Goal: Find specific page/section: Find specific page/section

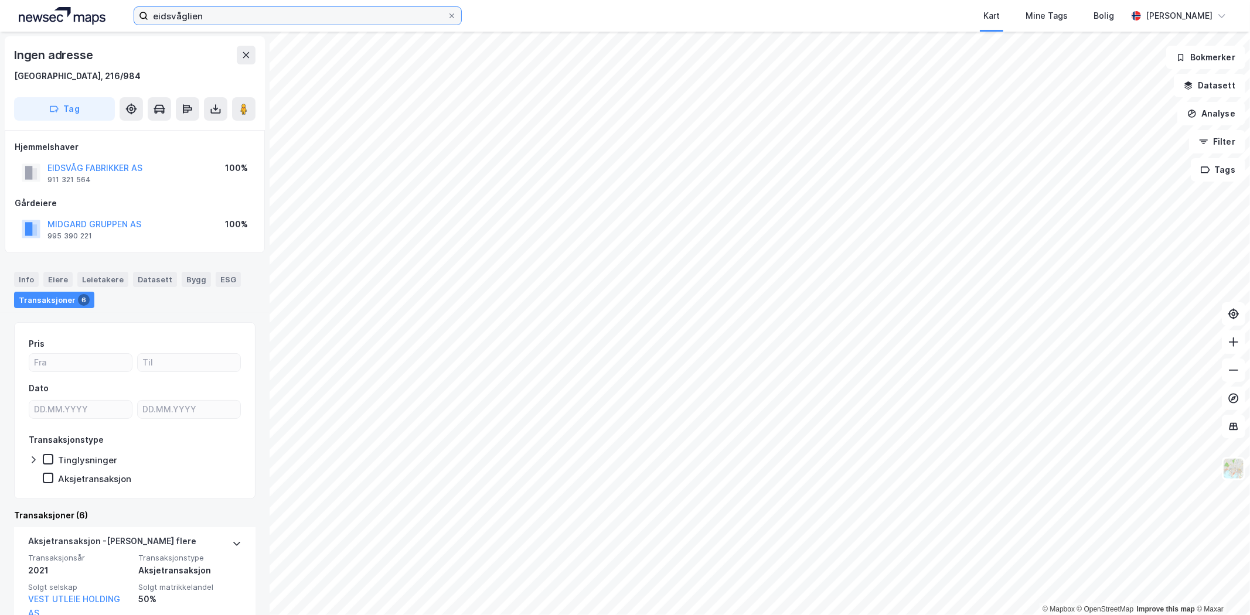
click at [164, 9] on input "eidsvåglien" at bounding box center [297, 16] width 299 height 18
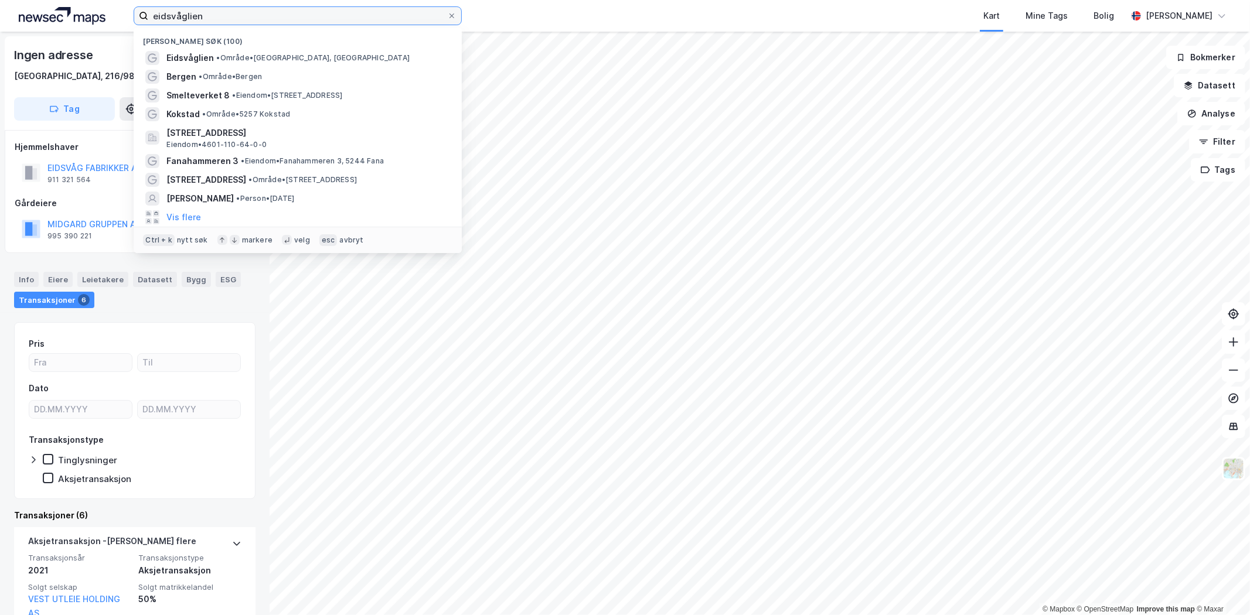
click at [165, 9] on input "eidsvåglien" at bounding box center [297, 16] width 299 height 18
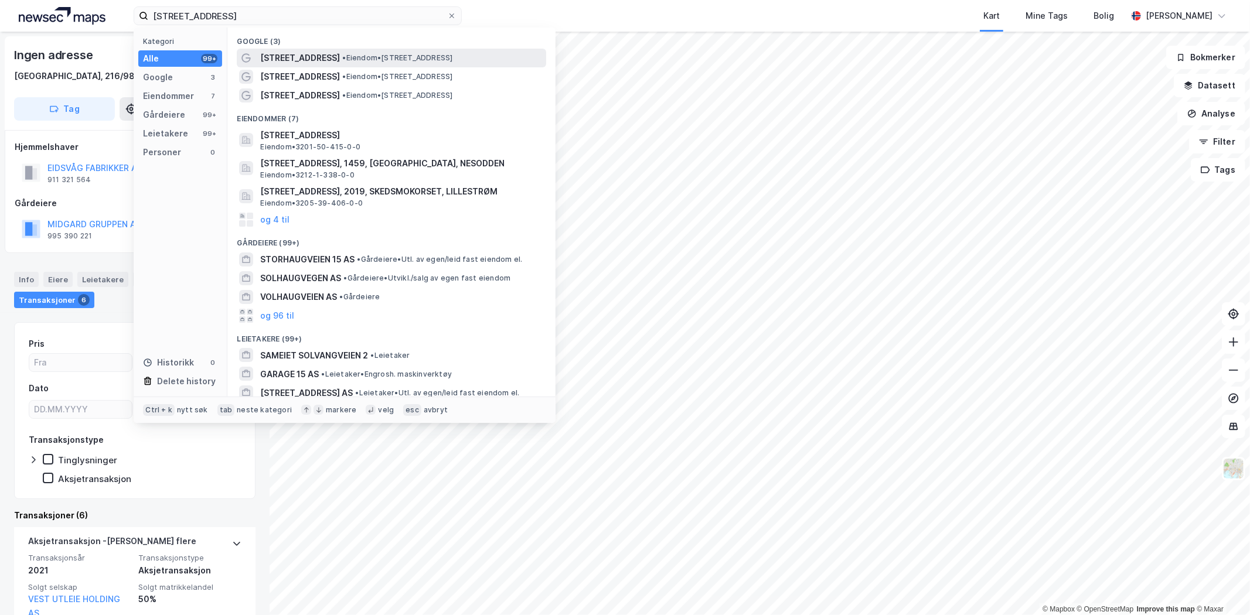
click at [259, 60] on div "Solhaugveien 15 • Eiendom • Solhaugveien 15, 8020 Bodø" at bounding box center [391, 58] width 309 height 19
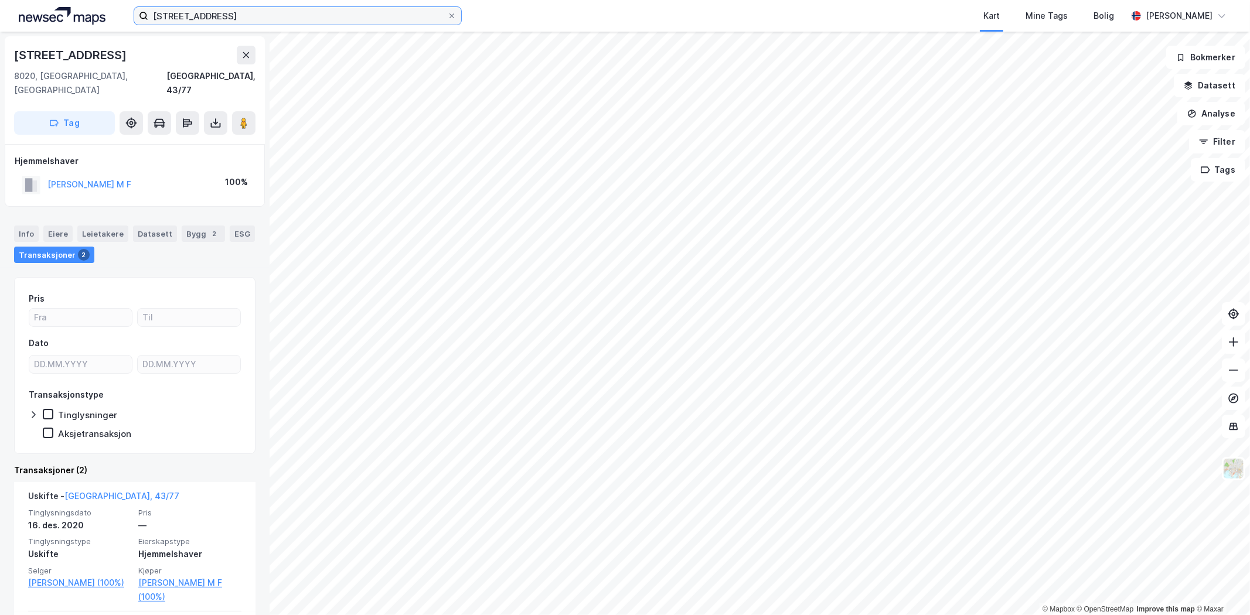
click at [277, 19] on input "solhaugveien 15" at bounding box center [297, 16] width 299 height 18
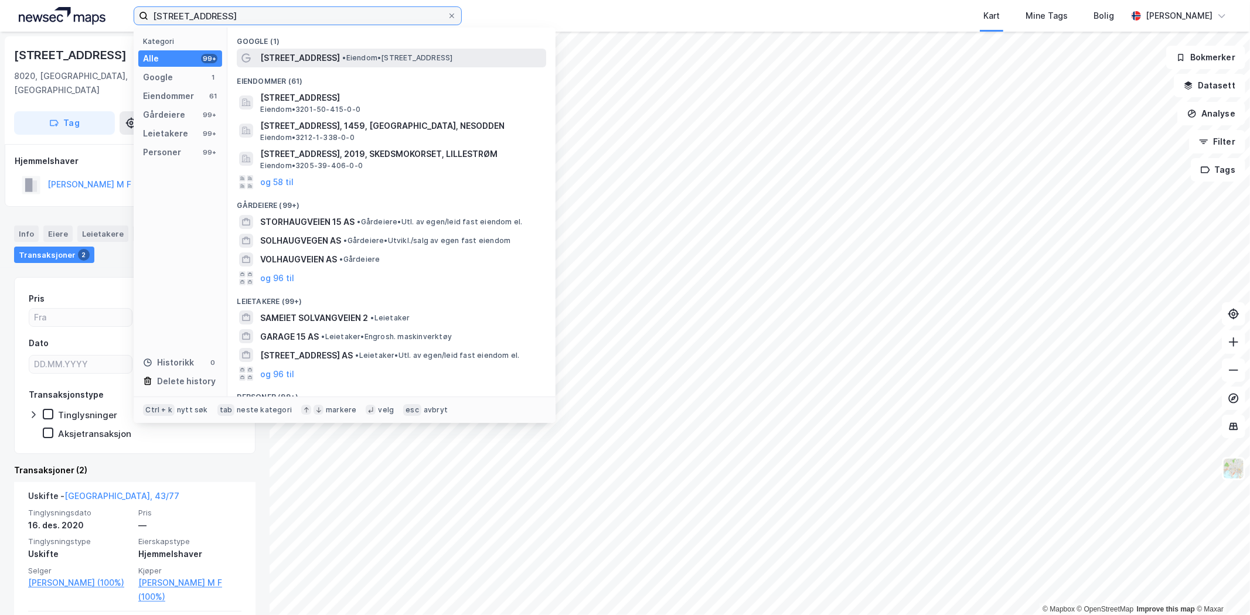
type input "solhaugveien 15 bergen"
click at [297, 52] on span "[STREET_ADDRESS]" at bounding box center [300, 58] width 80 height 14
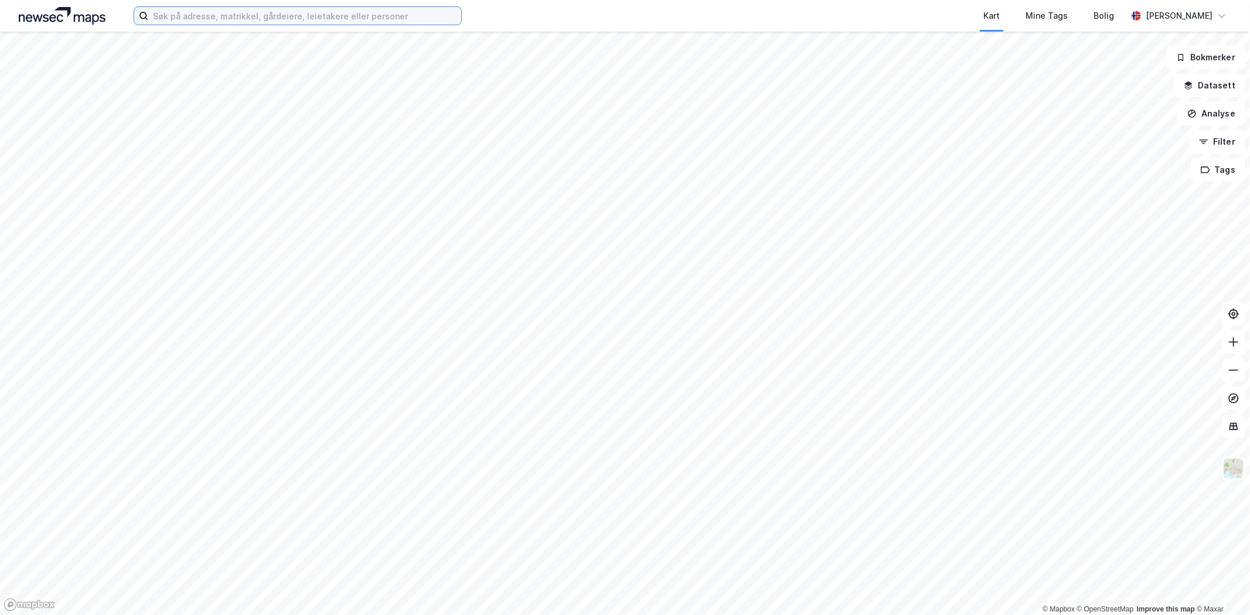
click at [195, 19] on input at bounding box center [304, 16] width 313 height 18
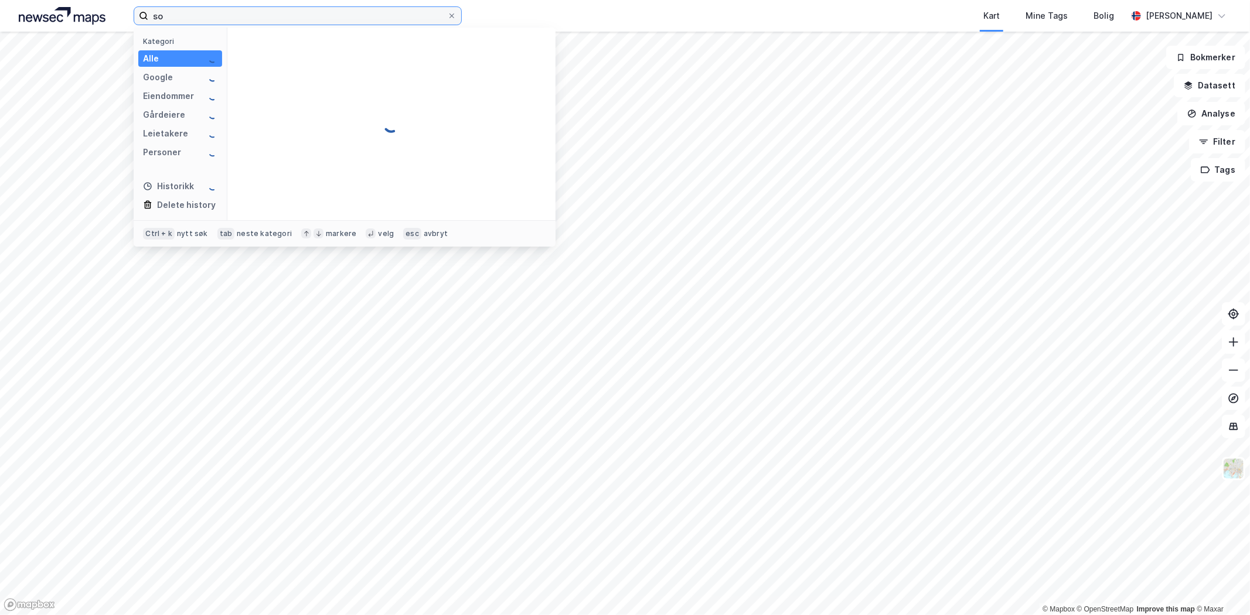
type input "s"
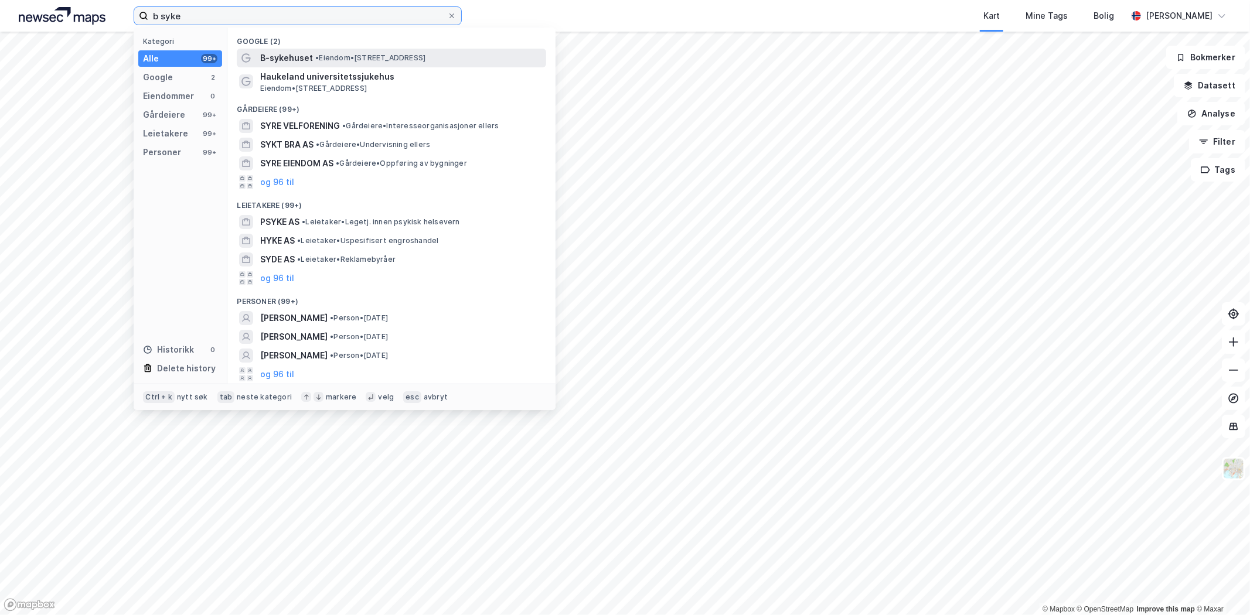
type input "b syke"
click at [414, 55] on span "• Eiendom • [STREET_ADDRESS]" at bounding box center [370, 57] width 110 height 9
